Goal: Go to known website: Access a specific website the user already knows

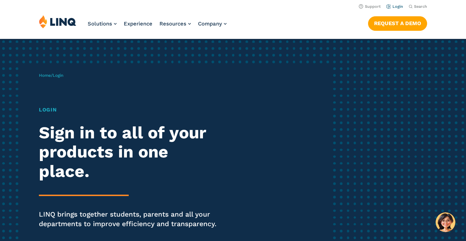
click at [400, 5] on link "Login" at bounding box center [394, 6] width 17 height 5
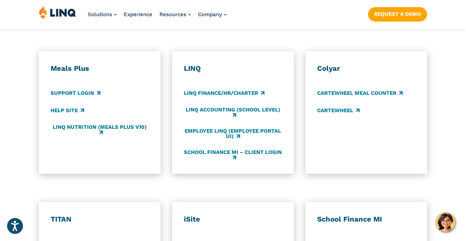
scroll to position [386, 0]
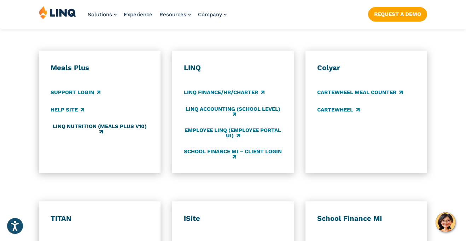
click at [122, 126] on link "LINQ Nutrition (Meals Plus v10)" at bounding box center [100, 129] width 98 height 12
